Goal: Information Seeking & Learning: Learn about a topic

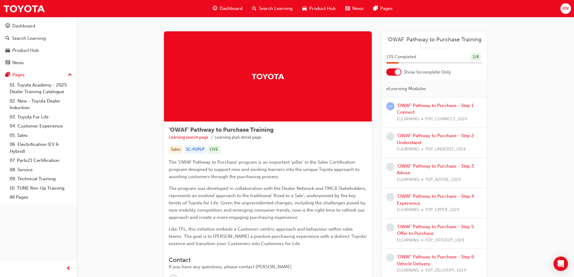
click at [397, 75] on div at bounding box center [393, 71] width 15 height 7
click at [394, 72] on div at bounding box center [393, 71] width 15 height 7
click at [404, 103] on link "'OWAF' Pathway to Purchase - Step 1: Connect" at bounding box center [436, 109] width 78 height 12
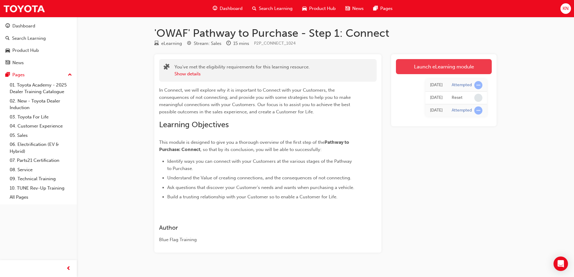
click at [421, 70] on link "Launch eLearning module" at bounding box center [444, 66] width 96 height 15
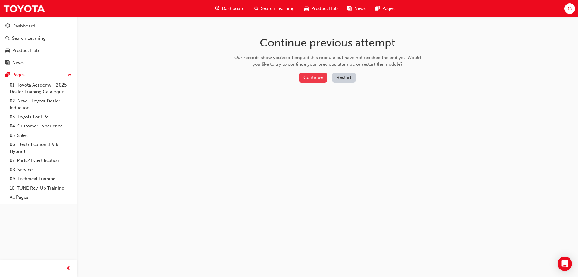
click at [321, 74] on button "Continue" at bounding box center [313, 78] width 28 height 10
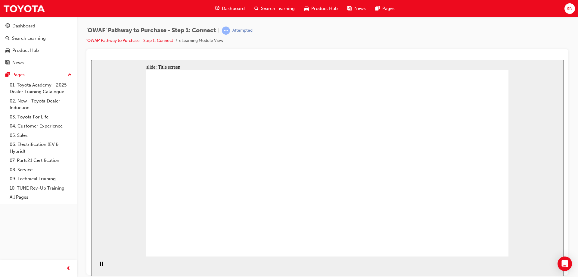
click at [527, 194] on div "slide: Title screen Oval 1 Rectangle OWAF Pathway to Purchase Step 1: Connect H…" at bounding box center [327, 168] width 473 height 216
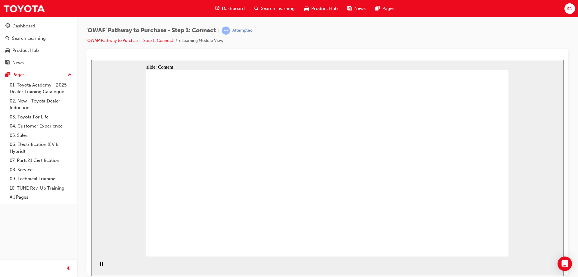
drag, startPoint x: 497, startPoint y: 240, endPoint x: 486, endPoint y: 243, distance: 11.2
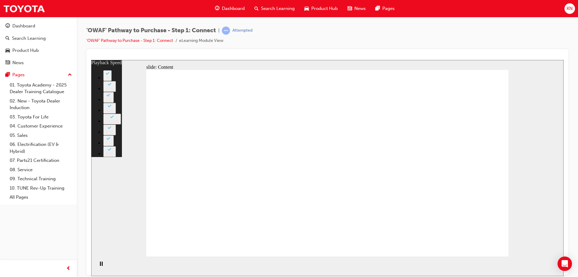
type input "0"
